Goal: Task Accomplishment & Management: Manage account settings

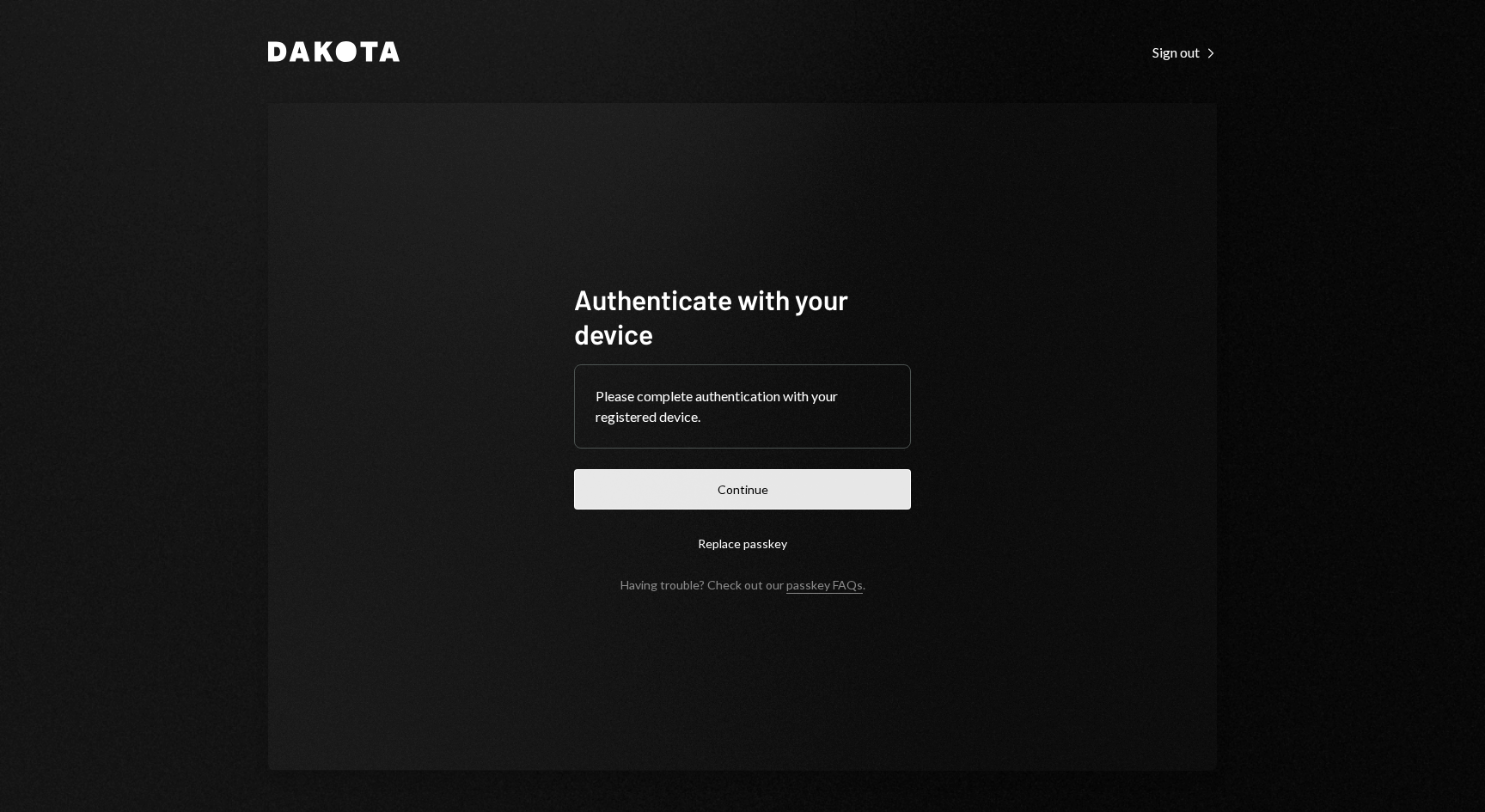
click at [743, 473] on button "Continue" at bounding box center [742, 489] width 336 height 40
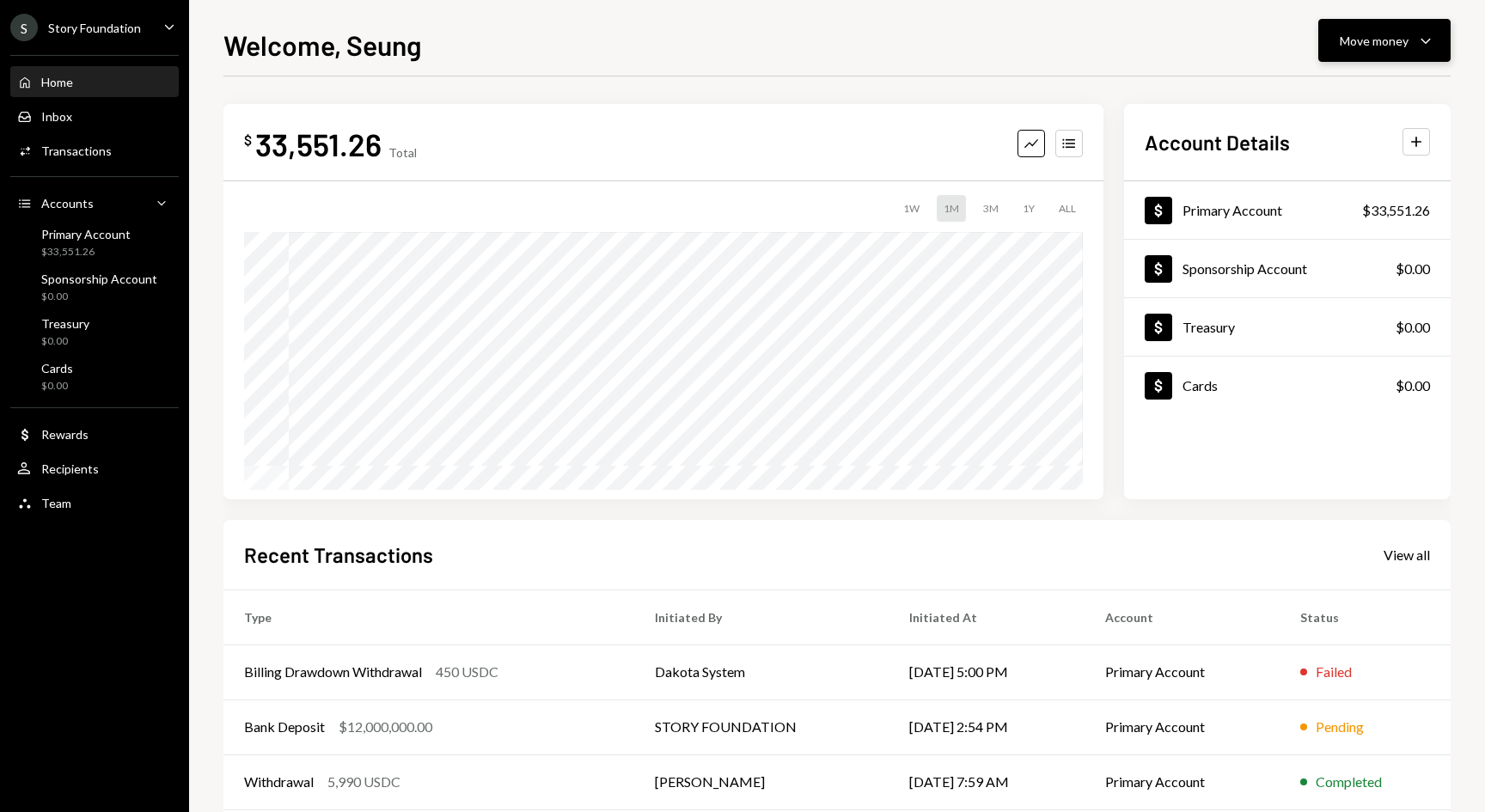
click at [1414, 40] on div "Move money Caret Down" at bounding box center [1384, 40] width 89 height 21
click at [155, 10] on ul "S Story Foundation Caret Down Home Home Inbox Inbox Activities Transactions Acc…" at bounding box center [95, 261] width 189 height 521
click at [155, 17] on div "S Story Foundation Caret Down" at bounding box center [95, 27] width 189 height 28
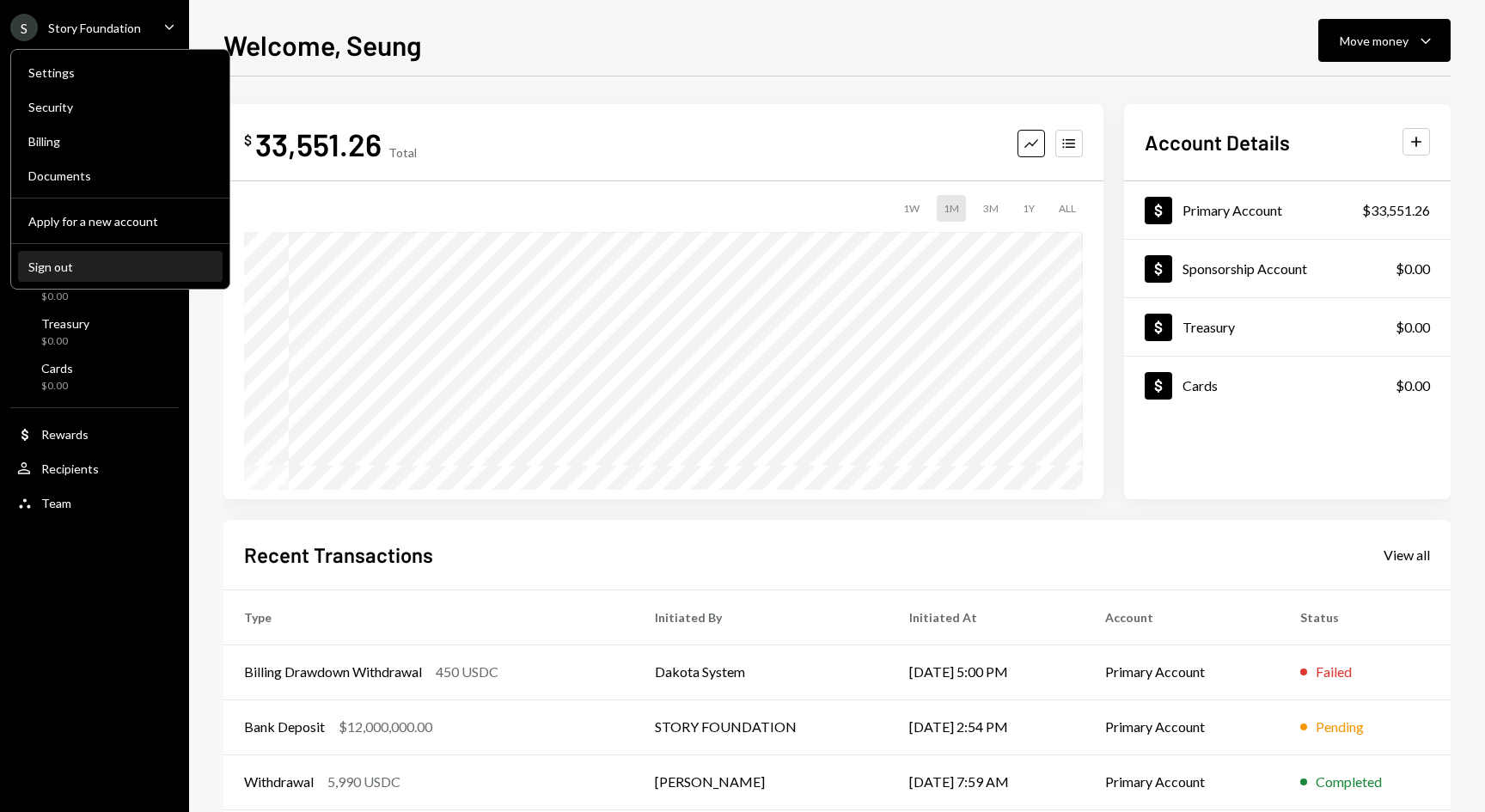
click at [93, 261] on div "Sign out" at bounding box center [120, 267] width 184 height 14
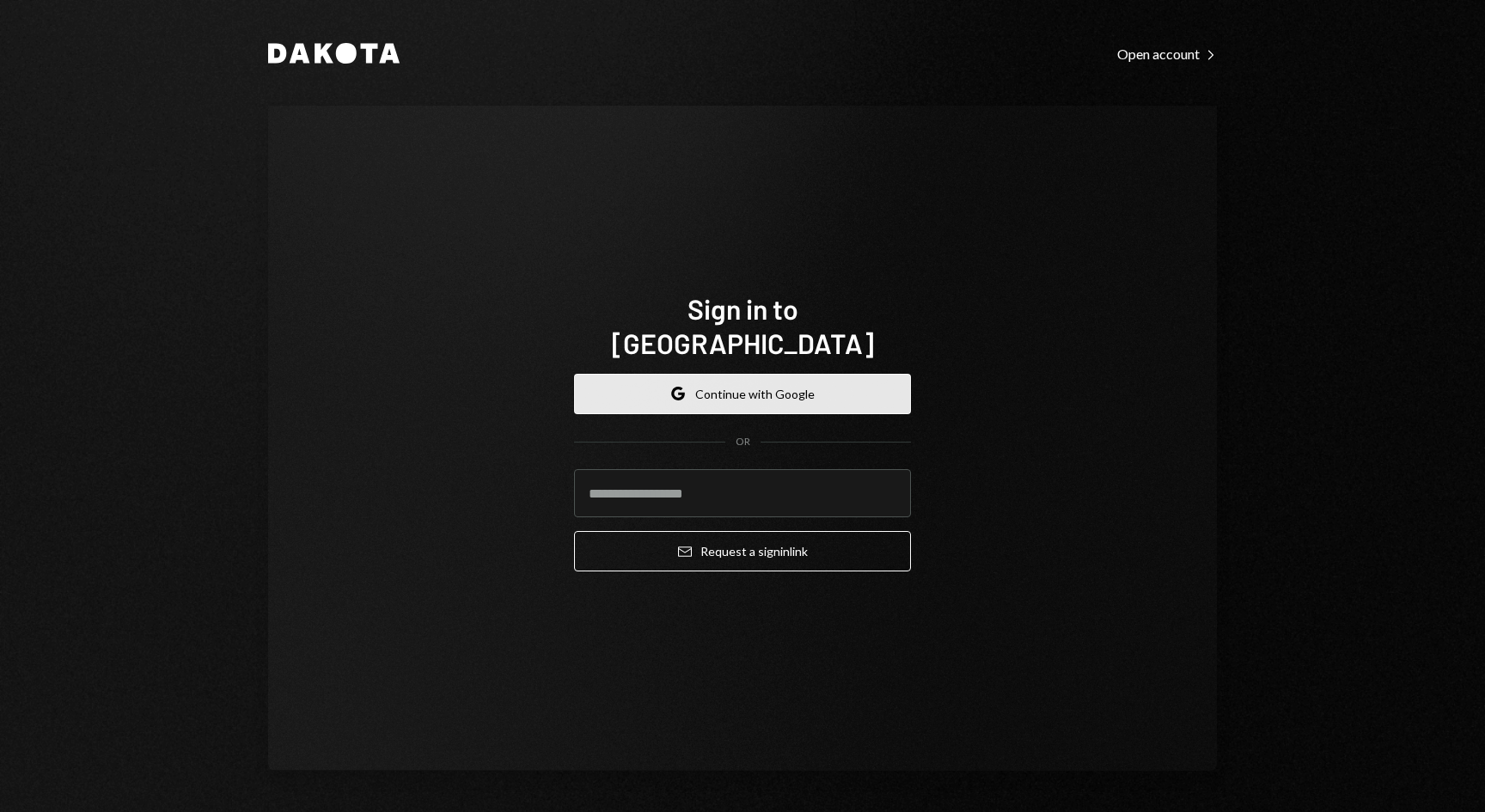
click at [709, 374] on button "Google Continue with Google" at bounding box center [742, 394] width 336 height 40
